Goal: Find specific page/section: Locate a particular part of the current website

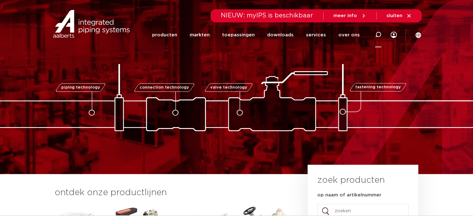
click at [375, 31] on div at bounding box center [378, 35] width 25 height 26
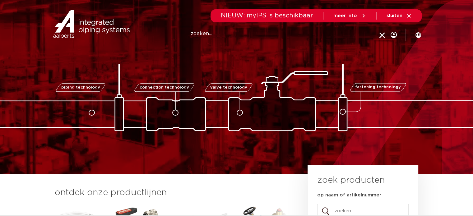
paste input "39893"
type input "39893"
click button "Zoeken" at bounding box center [0, 0] width 0 height 0
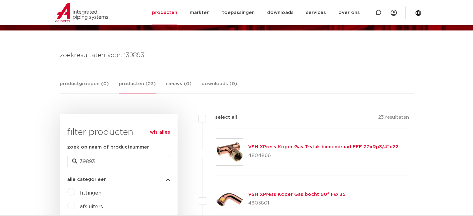
scroll to position [125, 0]
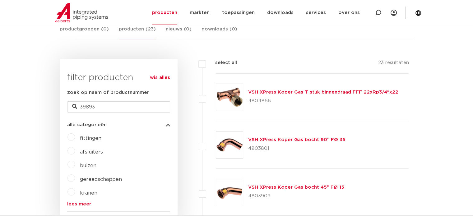
click at [287, 113] on div "VSH XPress Koper Gas T-stuk binnendraad FFF 22xRp3/4"x22 4804866" at bounding box center [312, 98] width 193 height 48
click at [236, 63] on div "select all 23 resultaten" at bounding box center [305, 66] width 207 height 15
